Goal: Book appointment/travel/reservation

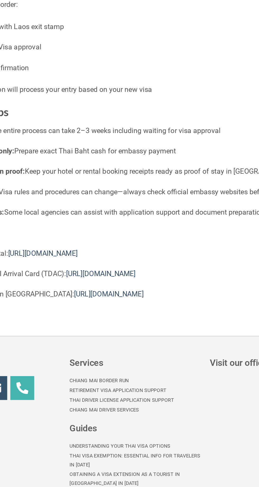
scroll to position [404, 0]
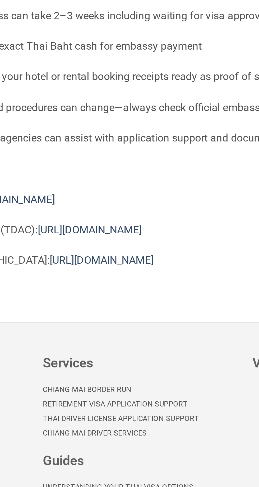
click at [120, 373] on link "Chiang Mai Border Run" at bounding box center [128, 376] width 78 height 6
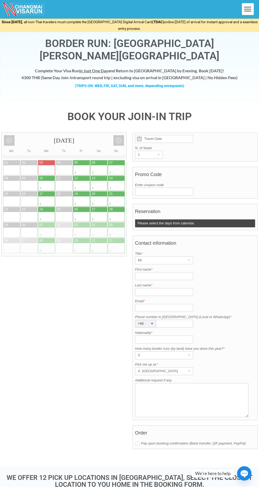
click at [172, 135] on input "Travel Date" at bounding box center [164, 139] width 58 height 8
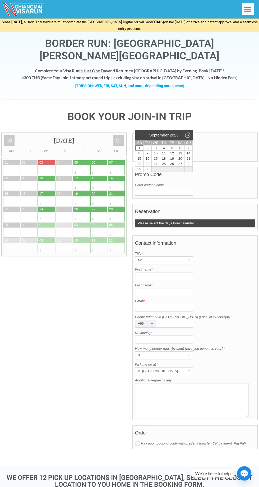
click at [49, 192] on div at bounding box center [50, 194] width 8 height 5
type input "17 September 2025"
radio input "true"
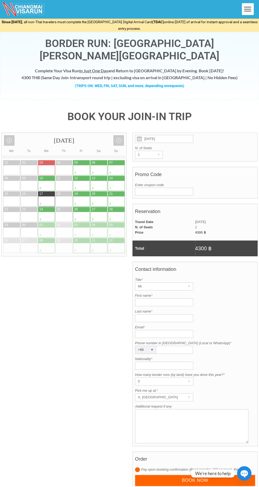
click at [156, 146] on label "N. of Seats" at bounding box center [195, 148] width 120 height 5
click at [180, 283] on div "Mr." at bounding box center [159, 286] width 48 height 7
click at [156, 293] on li "Mr." at bounding box center [161, 297] width 53 height 8
click at [177, 283] on div "Mr." at bounding box center [159, 286] width 48 height 7
click at [143, 301] on li "Mrs." at bounding box center [161, 305] width 53 height 8
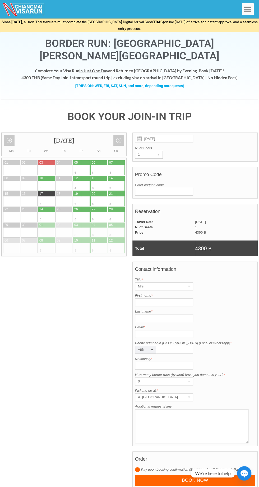
click at [181, 394] on div "A. [GEOGRAPHIC_DATA]" at bounding box center [159, 397] width 48 height 7
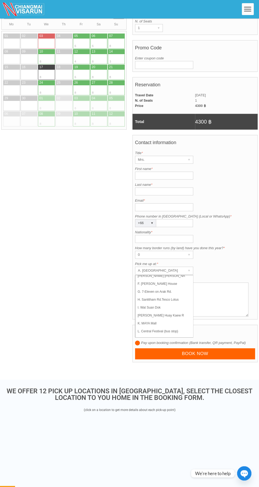
scroll to position [128, 0]
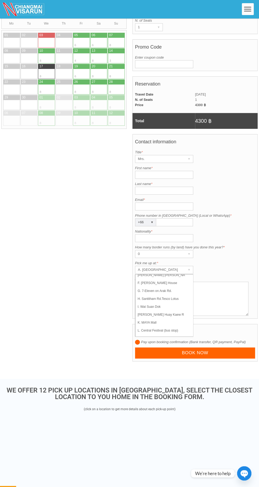
click at [92, 330] on div "September 2025 Add month view Remove month view Next month Previous month Mo Tu…" at bounding box center [129, 188] width 256 height 367
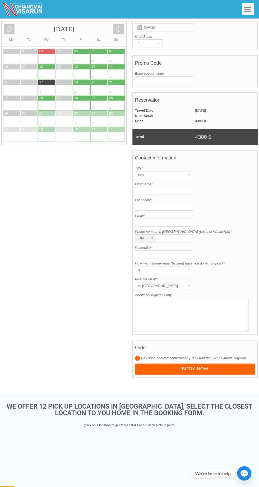
scroll to position [104, 0]
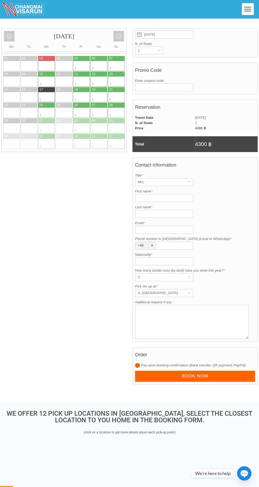
click at [152, 274] on div "0" at bounding box center [159, 277] width 48 height 7
click at [142, 292] on li "1" at bounding box center [161, 296] width 53 height 8
click at [165, 258] on input "Nationality *" at bounding box center [164, 262] width 58 height 8
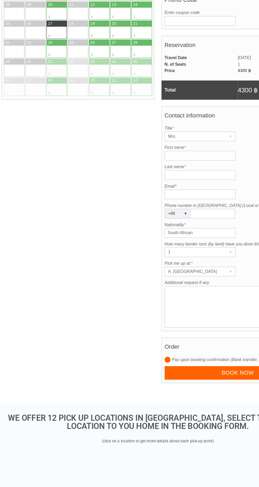
scroll to position [0, 0]
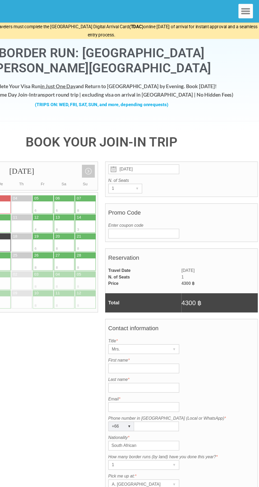
type input "South African"
click at [244, 9] on icon "Menu Toggle" at bounding box center [248, 9] width 8 height 8
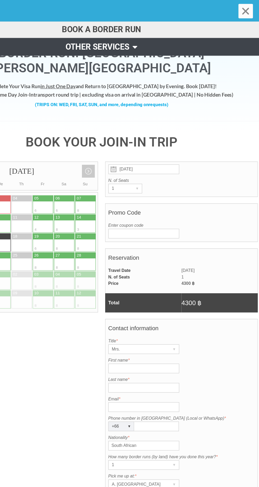
click at [156, 42] on span at bounding box center [155, 38] width 7 height 12
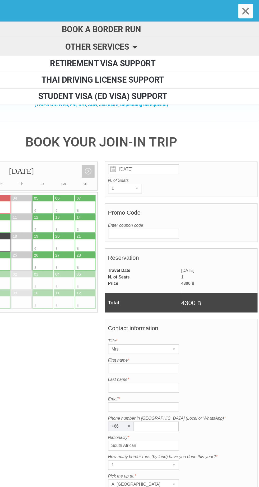
click at [165, 24] on link "BOOK A BORDER RUN" at bounding box center [129, 24] width 259 height 13
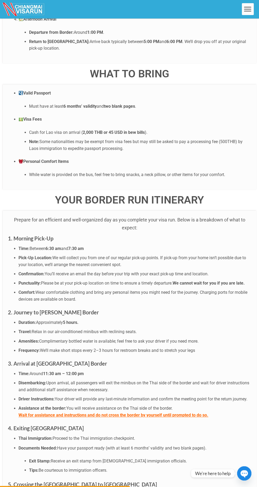
scroll to position [1049, 0]
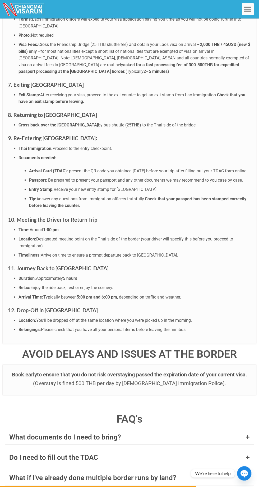
scroll to position [1527, 0]
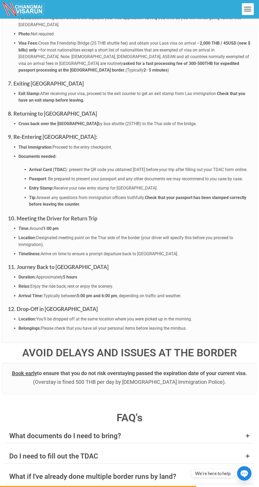
click at [200, 429] on div "What documents do I need to bring?" at bounding box center [129, 436] width 248 height 15
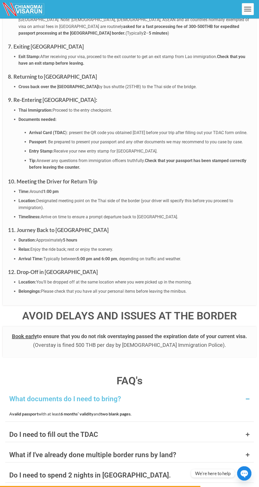
scroll to position [1579, 0]
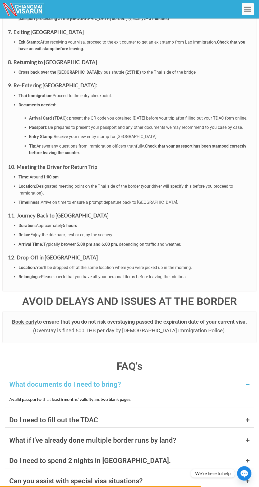
click at [171, 413] on div "Do I need to fill out the TDAC" at bounding box center [129, 420] width 248 height 15
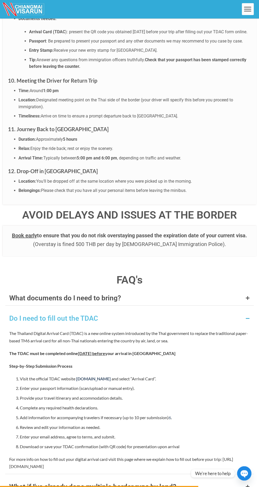
scroll to position [1670, 0]
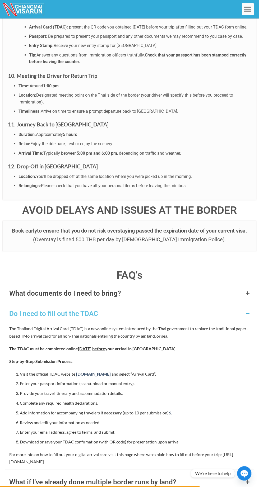
click at [178, 475] on div "What if I've already done multiple border runs by land?" at bounding box center [129, 482] width 248 height 15
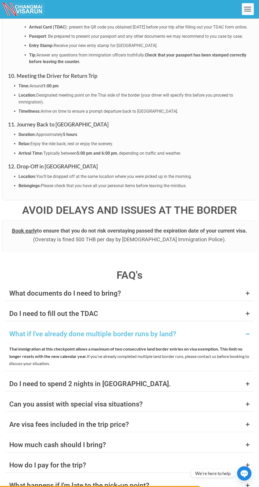
click at [177, 377] on div "Do I need to spend 2 nights in [GEOGRAPHIC_DATA]." at bounding box center [129, 384] width 248 height 15
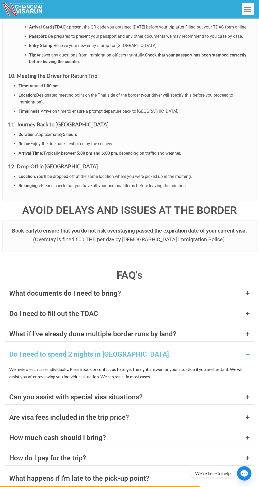
click at [166, 390] on div "Can you assist with special visa situations?" at bounding box center [129, 397] width 248 height 15
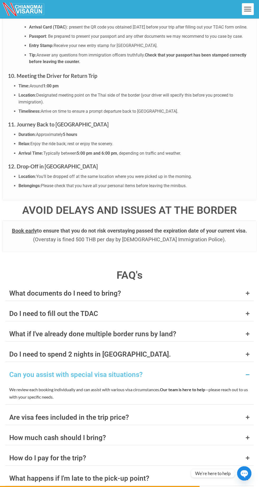
click at [159, 410] on div "Are visa fees included in the trip price?" at bounding box center [129, 417] width 248 height 15
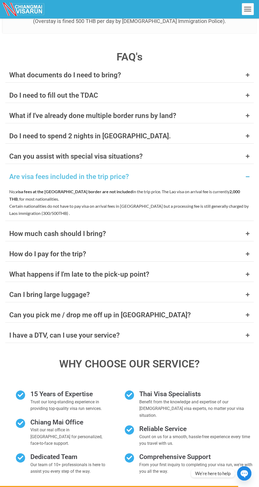
scroll to position [1888, 0]
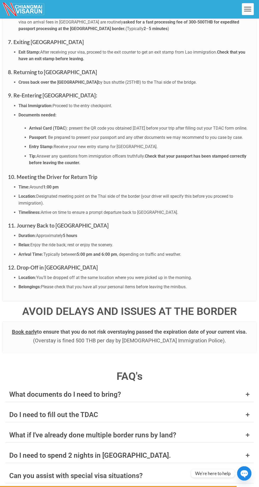
scroll to position [1883, 0]
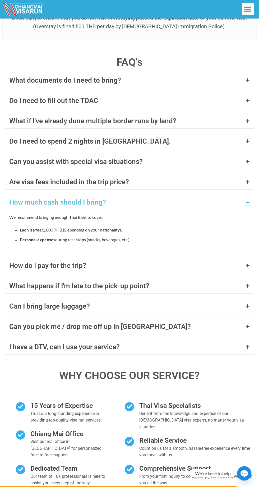
click at [123, 258] on div "How do I pay for the trip?" at bounding box center [129, 265] width 248 height 15
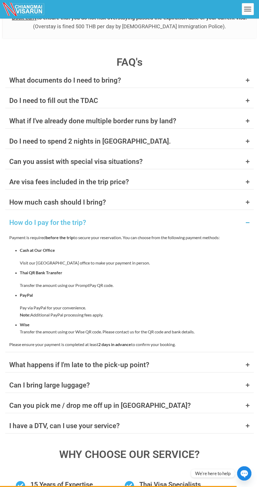
click at [159, 358] on div "What happens if I'm late to the pick-up point?" at bounding box center [129, 365] width 248 height 15
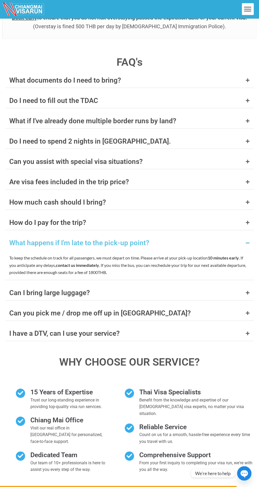
click at [149, 286] on div "Can I bring large luggage?" at bounding box center [129, 293] width 248 height 15
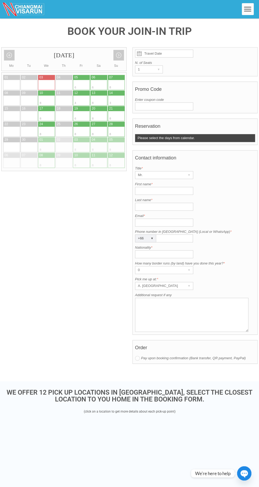
scroll to position [0, 0]
